Goal: Use online tool/utility: Utilize a website feature to perform a specific function

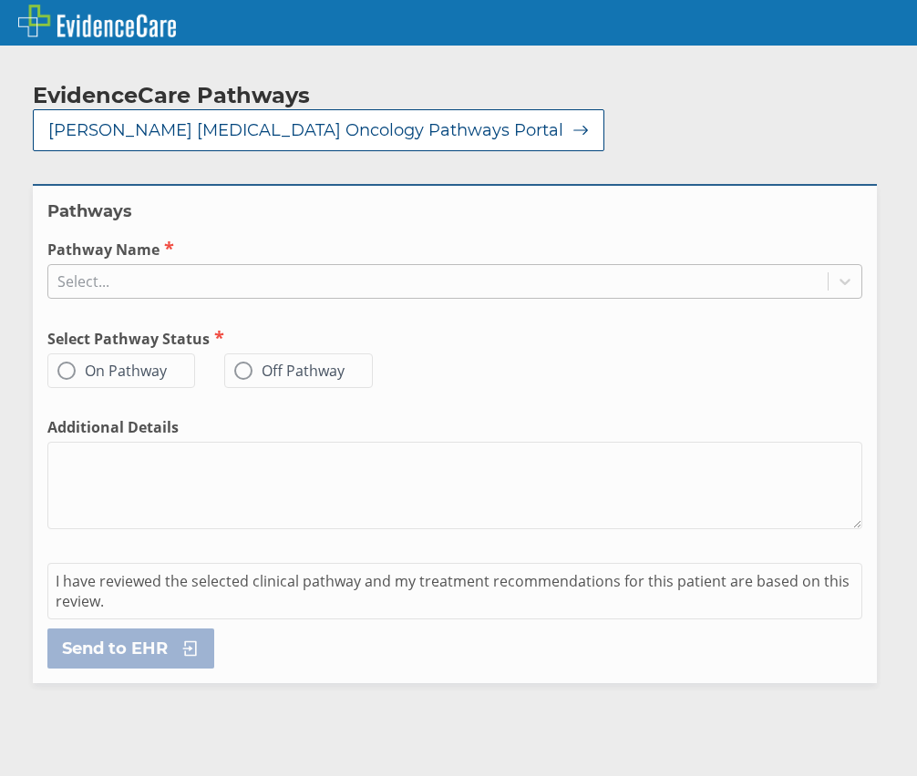
click at [145, 266] on div "Select..." at bounding box center [437, 281] width 779 height 31
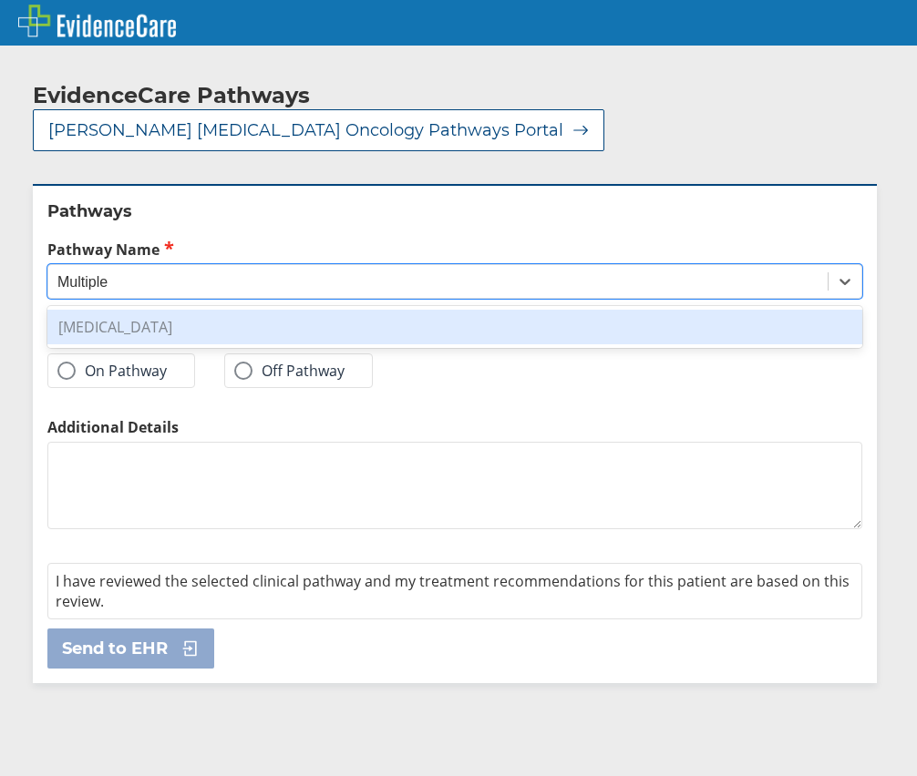
click at [139, 310] on div "[MEDICAL_DATA]" at bounding box center [454, 327] width 815 height 35
type input "Multiple"
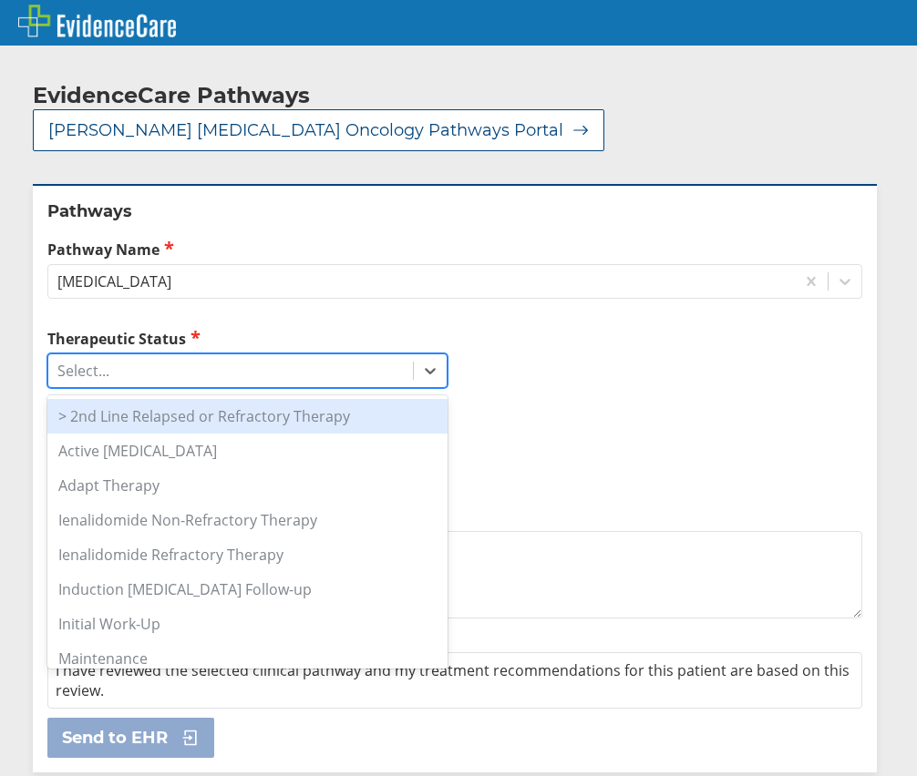
click at [190, 355] on div "Select..." at bounding box center [230, 370] width 365 height 31
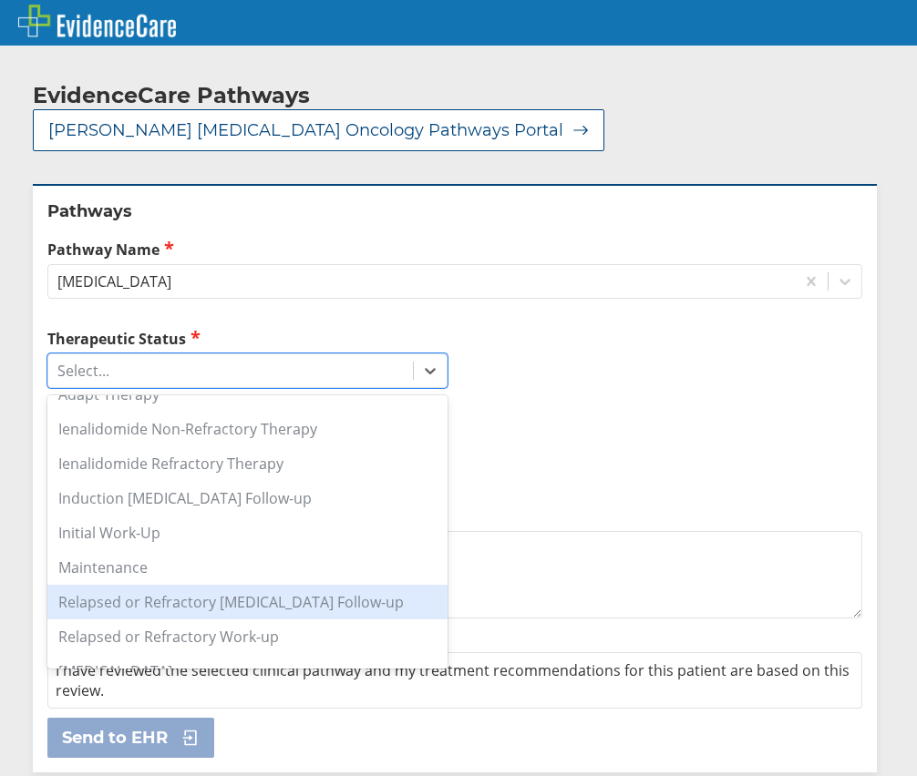
scroll to position [149, 0]
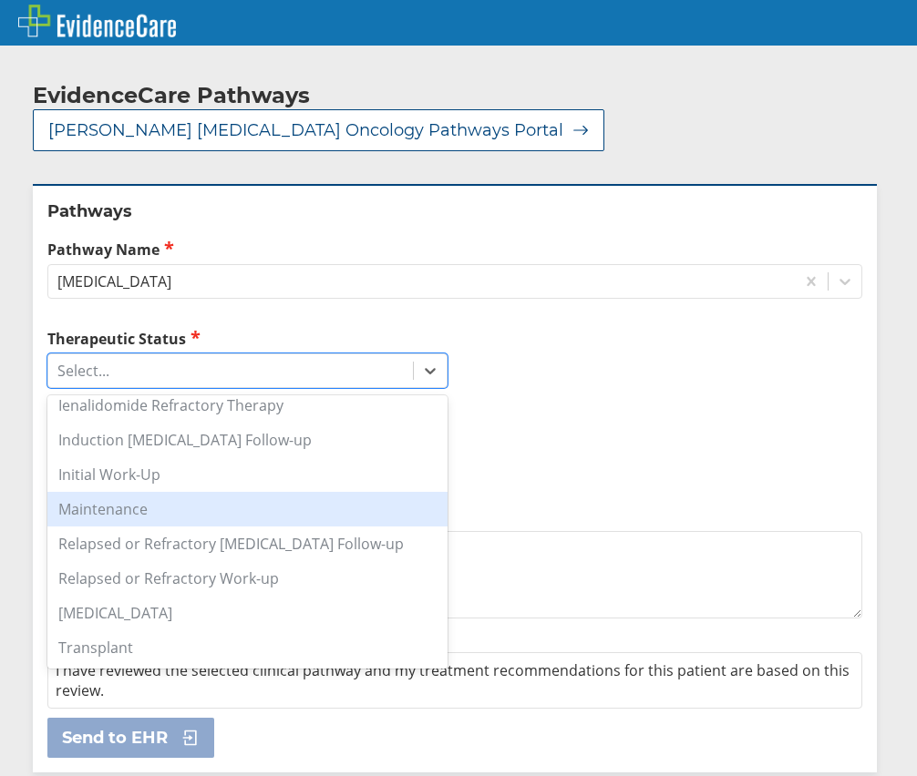
click at [331, 492] on div "Maintenance" at bounding box center [247, 509] width 400 height 35
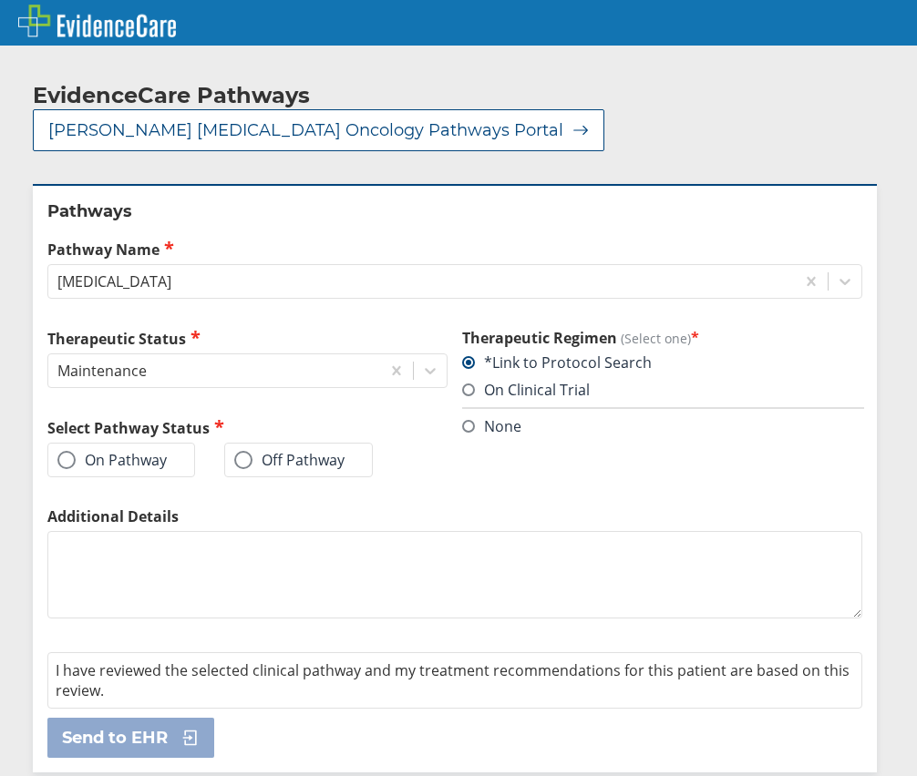
drag, startPoint x: 65, startPoint y: 414, endPoint x: 129, endPoint y: 456, distance: 77.1
click at [69, 451] on span at bounding box center [66, 460] width 18 height 18
click at [0, 0] on input "On Pathway" at bounding box center [0, 0] width 0 height 0
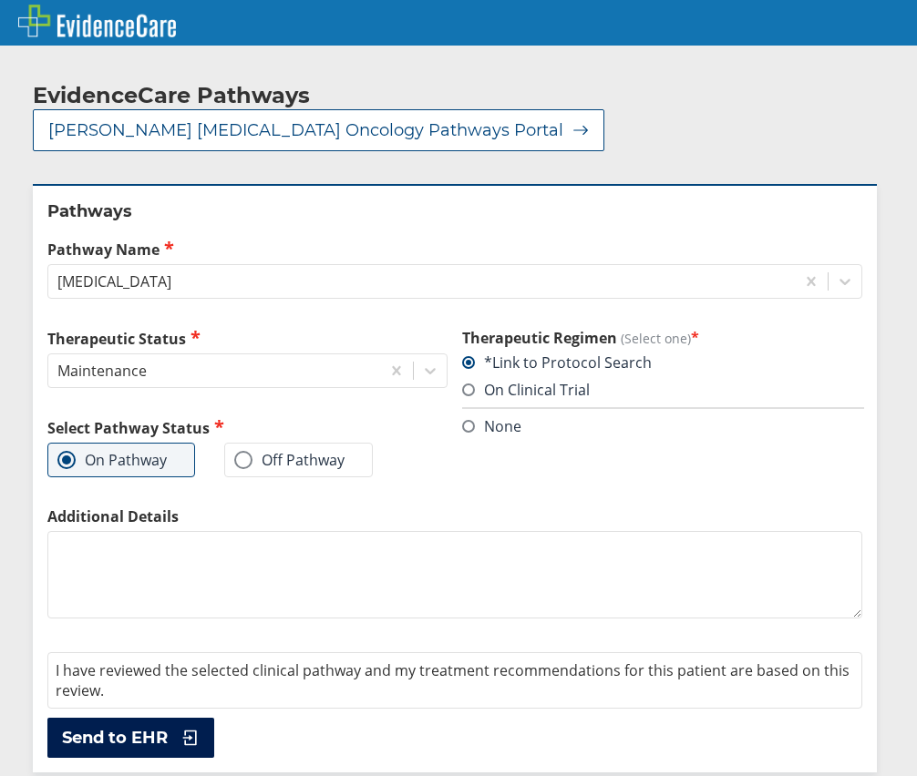
click at [195, 729] on icon at bounding box center [185, 738] width 27 height 18
